Goal: Information Seeking & Learning: Compare options

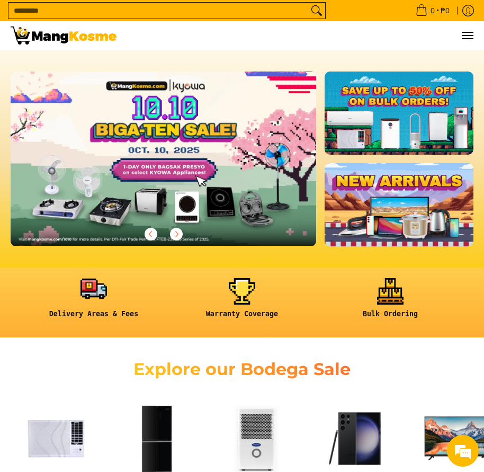
click at [89, 288] on link at bounding box center [94, 302] width 138 height 49
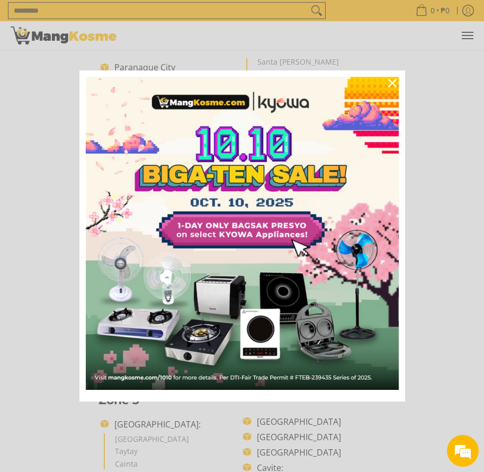
scroll to position [265, 0]
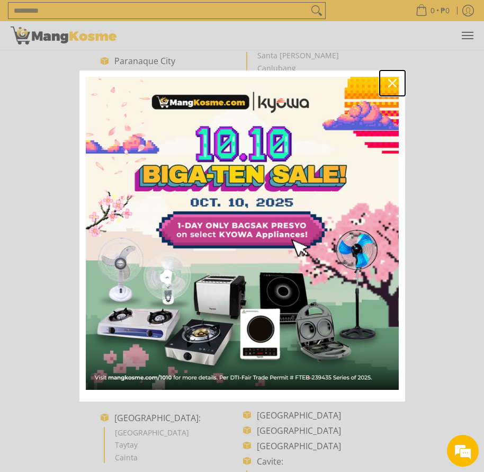
click at [392, 80] on icon "close icon" at bounding box center [392, 83] width 8 height 8
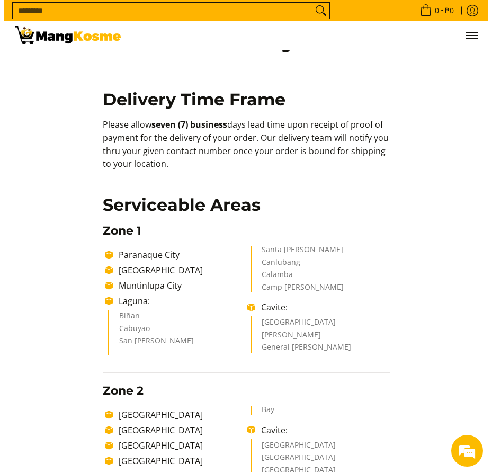
scroll to position [0, 0]
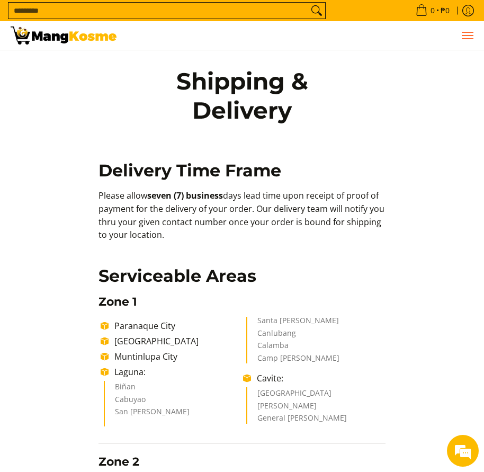
click at [465, 40] on button "Menu" at bounding box center [467, 35] width 13 height 29
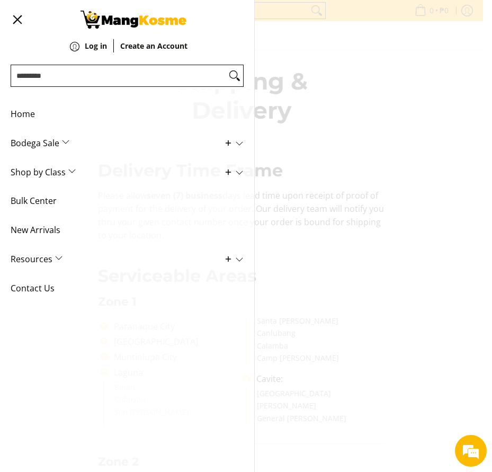
click at [60, 142] on span "Bodega Sale" at bounding box center [119, 143] width 217 height 29
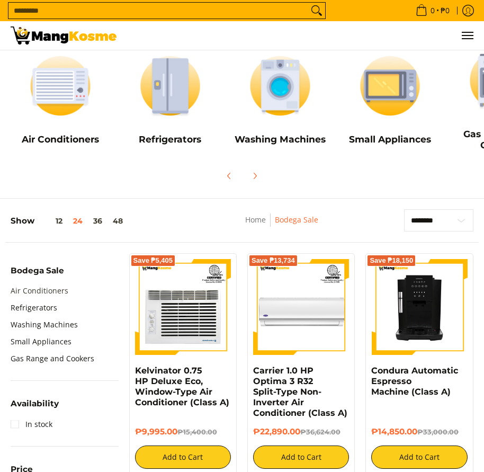
click at [39, 288] on link "Air Conditioners" at bounding box center [40, 290] width 58 height 17
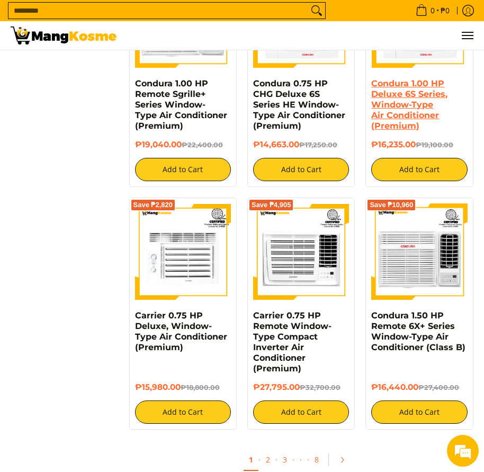
scroll to position [1642, 0]
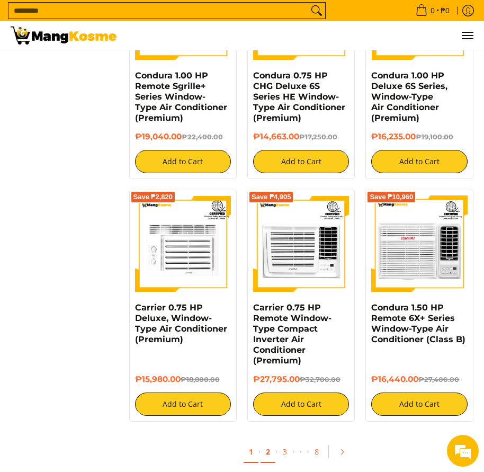
click at [266, 443] on link "2" at bounding box center [268, 452] width 15 height 22
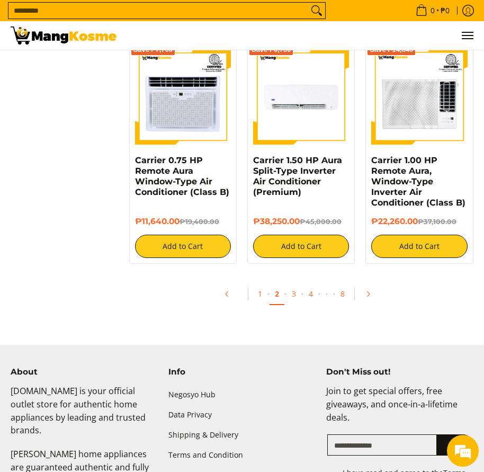
scroll to position [1853, 0]
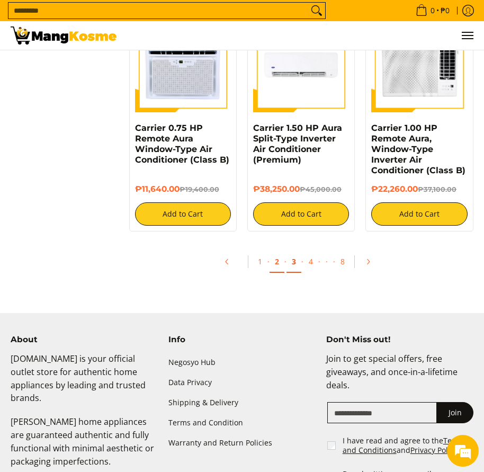
click at [293, 263] on link "3" at bounding box center [293, 262] width 15 height 22
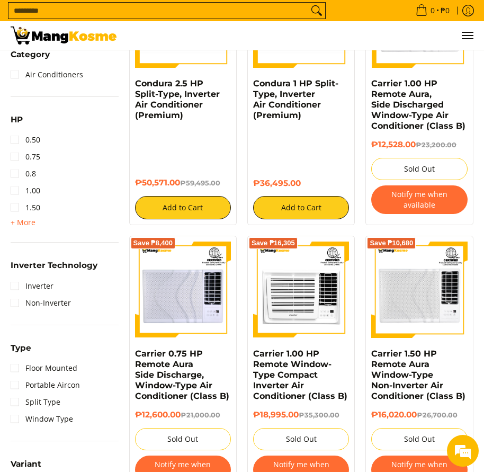
scroll to position [477, 0]
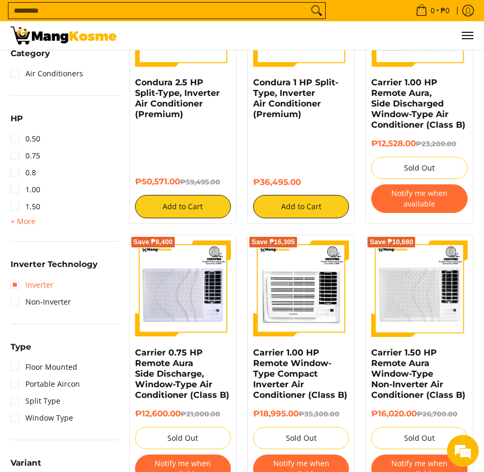
click at [14, 281] on link "Inverter" at bounding box center [32, 284] width 43 height 17
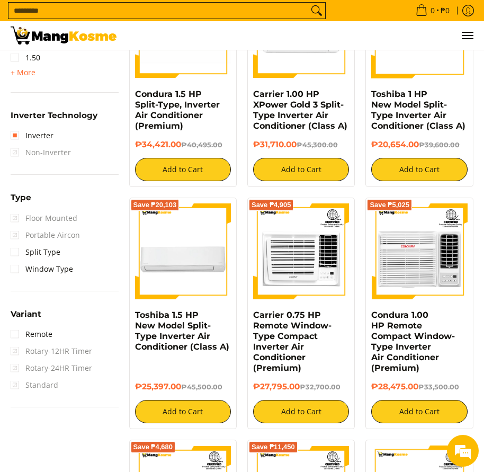
scroll to position [698, 0]
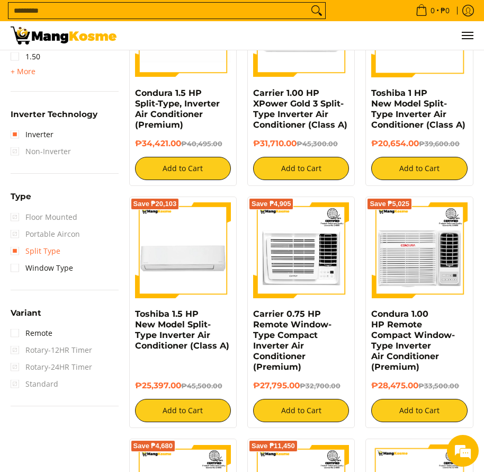
click at [13, 252] on link "Split Type" at bounding box center [36, 251] width 50 height 17
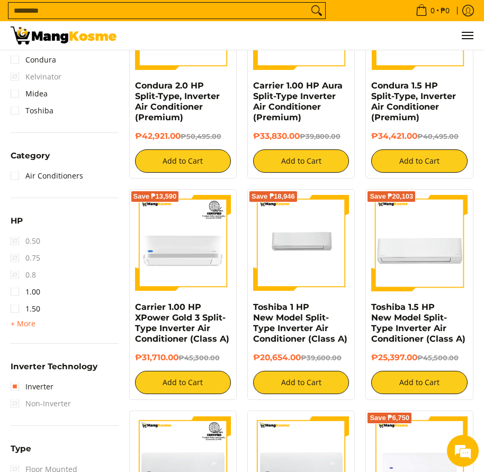
scroll to position [486, 0]
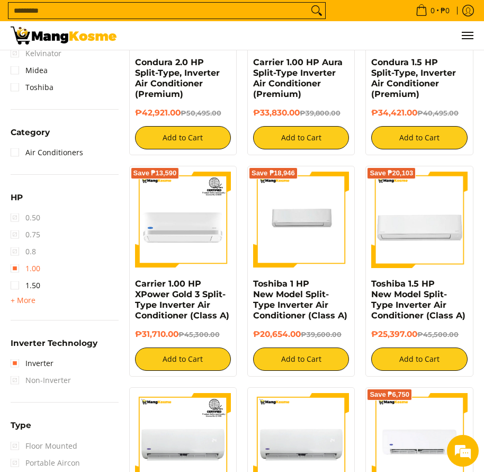
click at [14, 268] on link "1.00" at bounding box center [26, 268] width 30 height 17
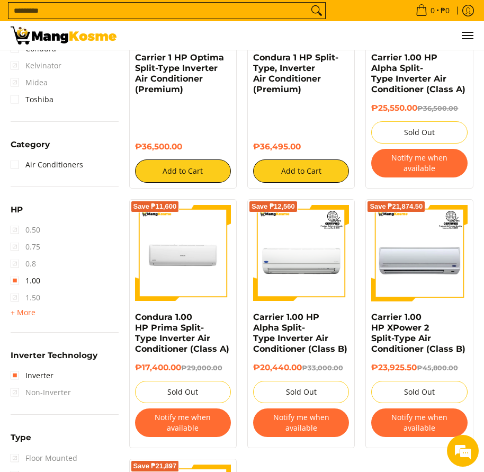
scroll to position [486, 0]
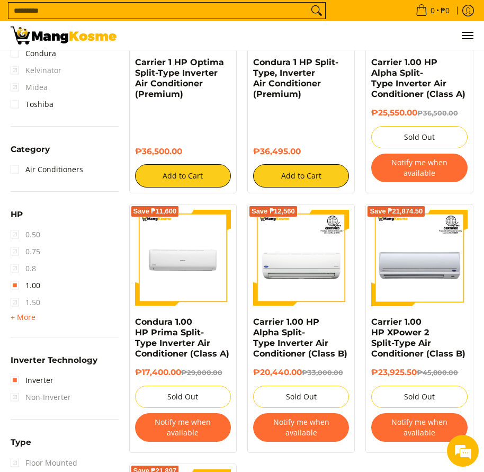
click at [13, 302] on span "1.50" at bounding box center [26, 302] width 30 height 17
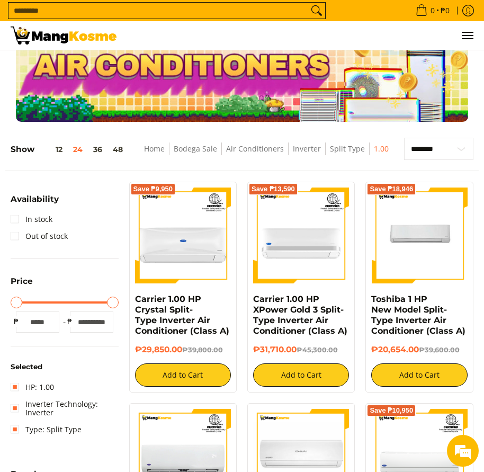
scroll to position [10, 0]
